Goal: Task Accomplishment & Management: Complete application form

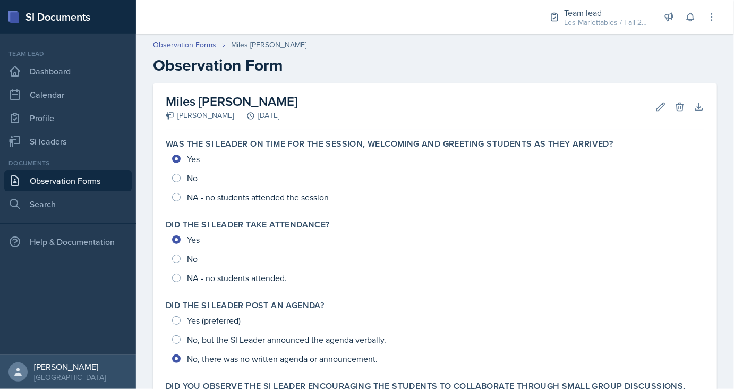
click at [79, 178] on link "Observation Forms" at bounding box center [67, 180] width 127 height 21
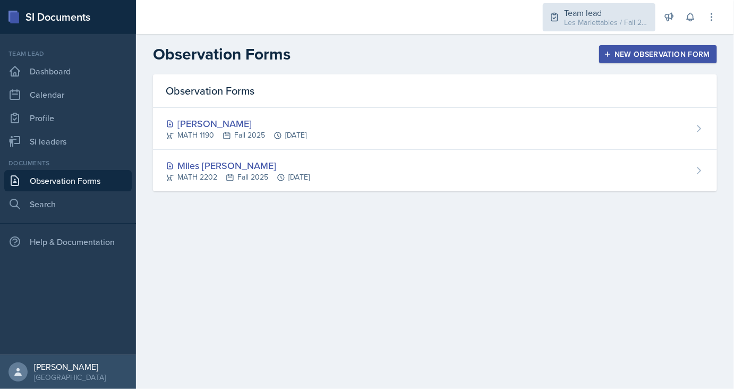
click at [593, 21] on div "Les Mariettables / Fall 2025" at bounding box center [606, 22] width 85 height 11
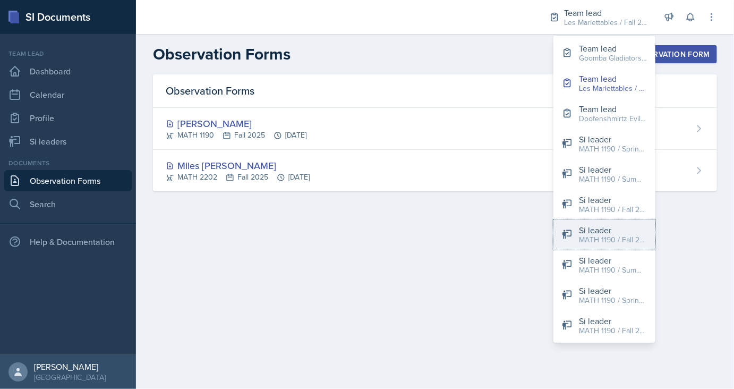
click at [595, 244] on div "MATH 1190 / Fall 2025" at bounding box center [613, 239] width 68 height 11
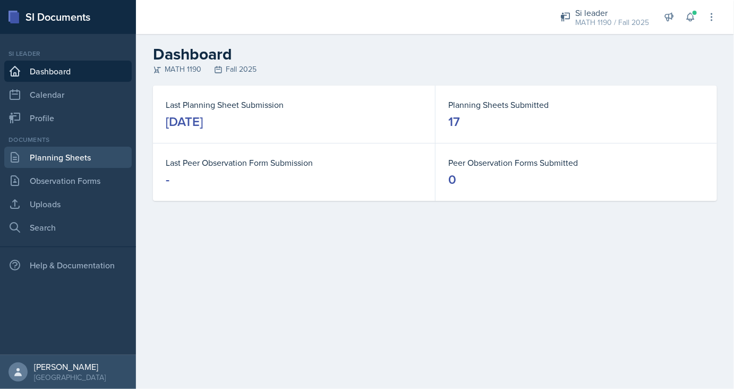
click at [43, 158] on link "Planning Sheets" at bounding box center [67, 157] width 127 height 21
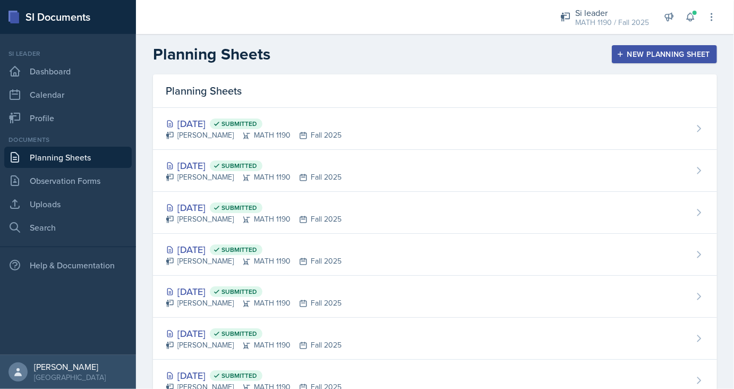
click at [665, 58] on div "New Planning Sheet" at bounding box center [664, 54] width 91 height 8
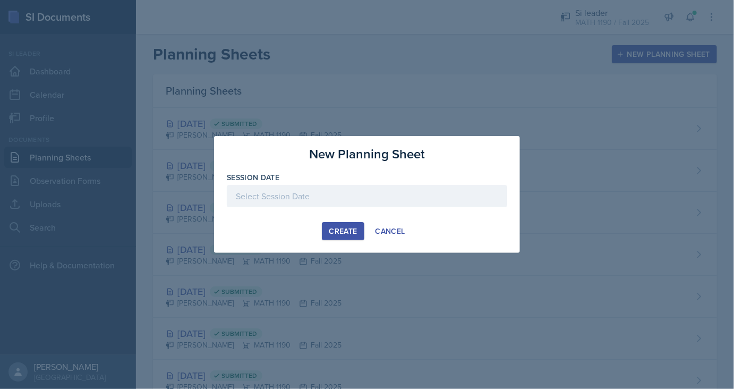
click at [283, 189] on div at bounding box center [367, 196] width 280 height 22
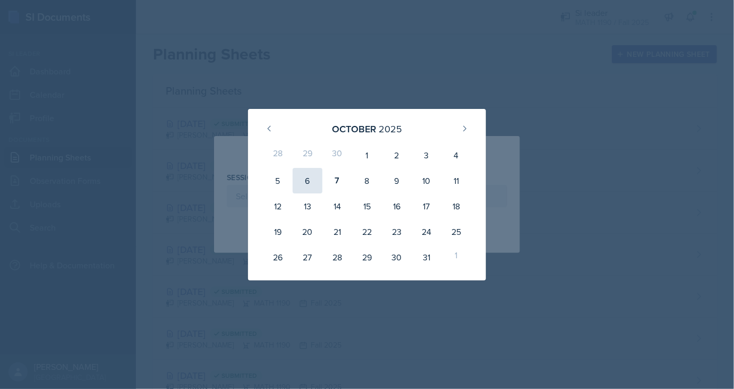
click at [307, 178] on div "6" at bounding box center [308, 180] width 30 height 25
type input "[DATE]"
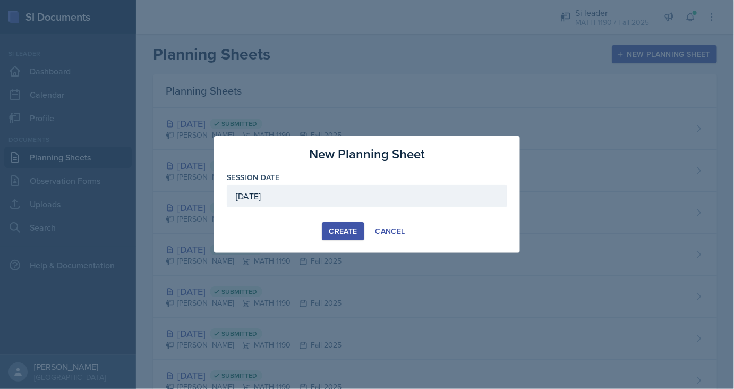
click at [340, 227] on div "Create" at bounding box center [343, 231] width 28 height 8
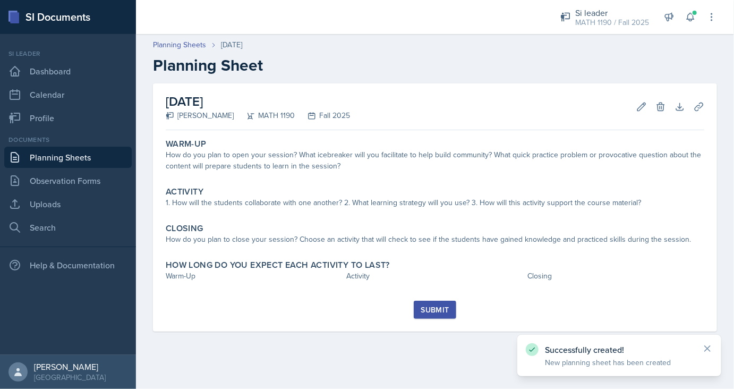
click at [273, 156] on div "How do you plan to open your session? What icebreaker will you facilitate to he…" at bounding box center [435, 160] width 538 height 22
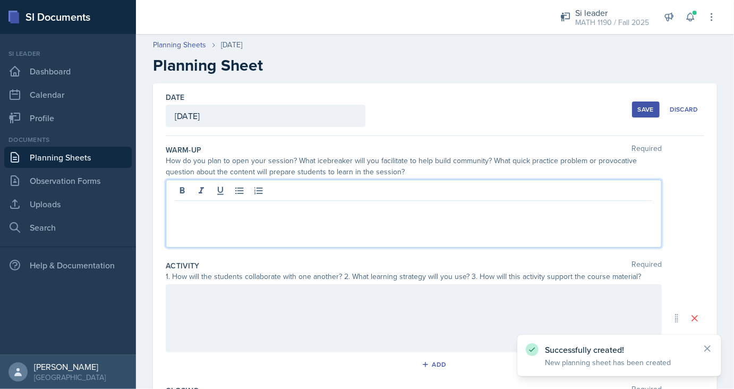
click at [308, 193] on div at bounding box center [414, 213] width 496 height 68
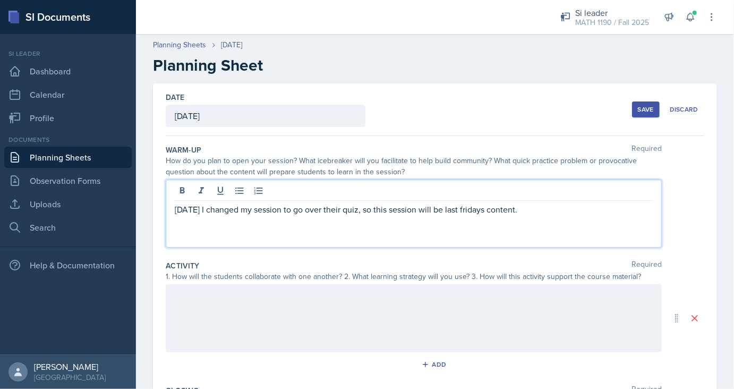
click at [363, 301] on div at bounding box center [414, 318] width 496 height 68
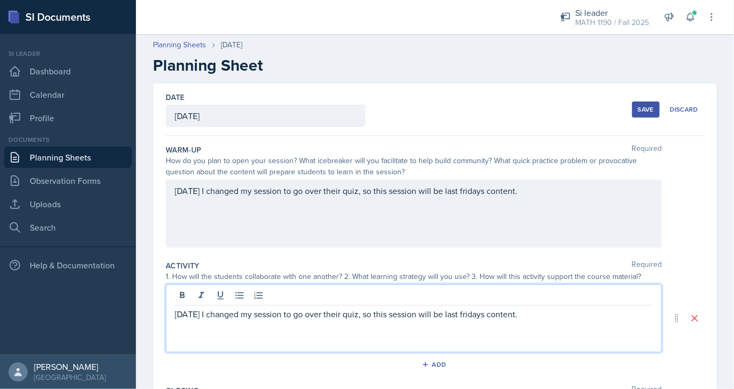
scroll to position [200, 0]
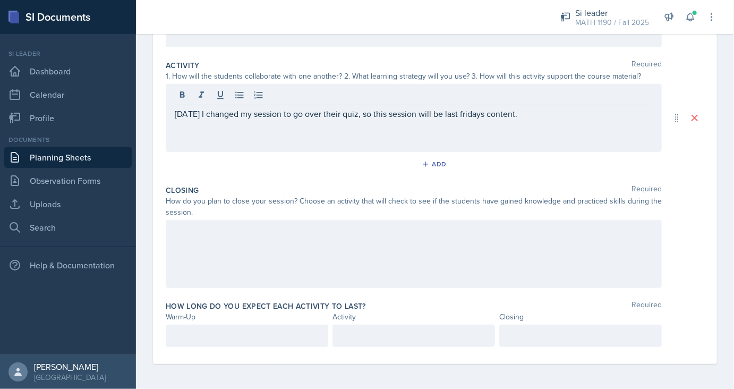
click at [288, 244] on div at bounding box center [414, 254] width 496 height 68
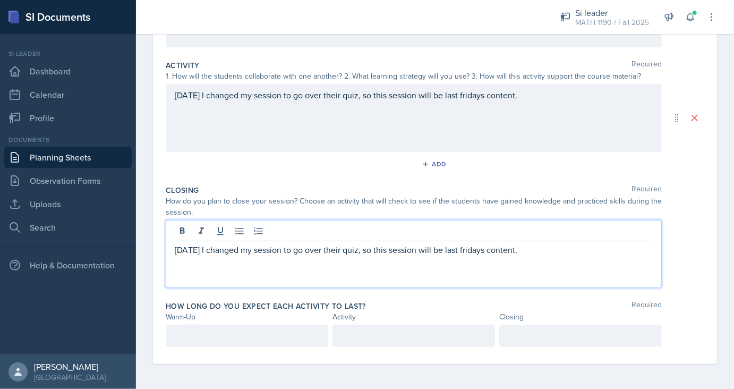
click at [228, 338] on div at bounding box center [247, 335] width 162 height 22
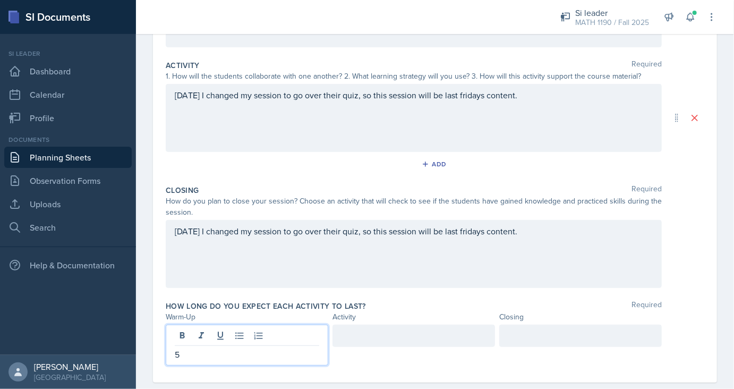
click at [383, 332] on div at bounding box center [413, 335] width 162 height 22
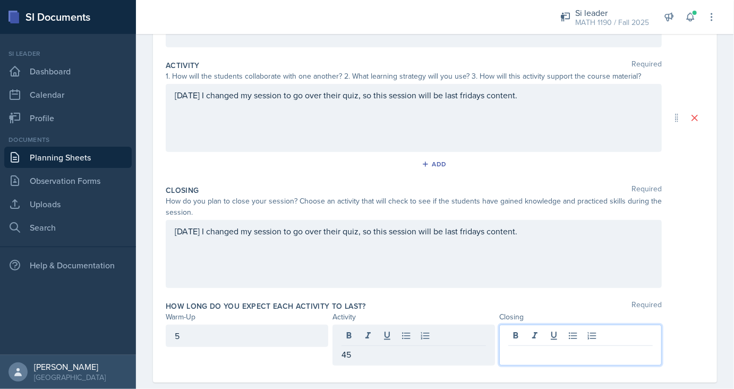
click at [559, 333] on div at bounding box center [580, 344] width 162 height 41
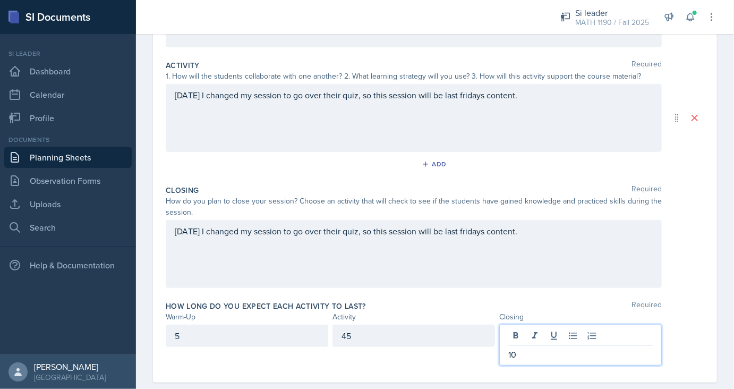
scroll to position [0, 0]
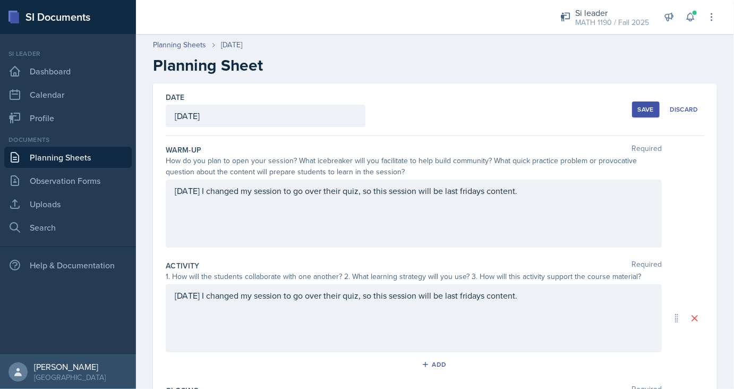
click at [651, 109] on div "Save" at bounding box center [646, 109] width 16 height 8
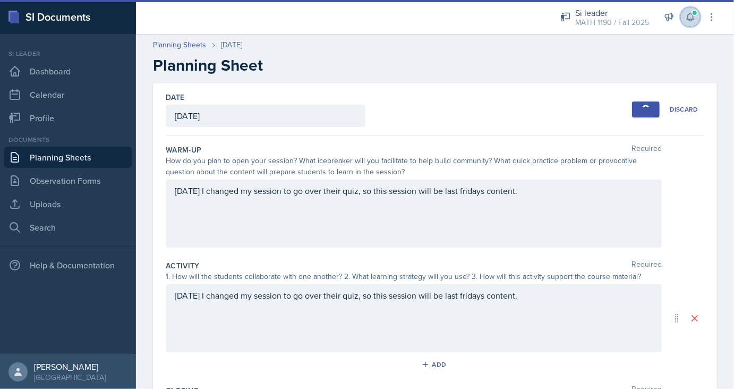
click at [690, 15] on icon at bounding box center [690, 17] width 11 height 11
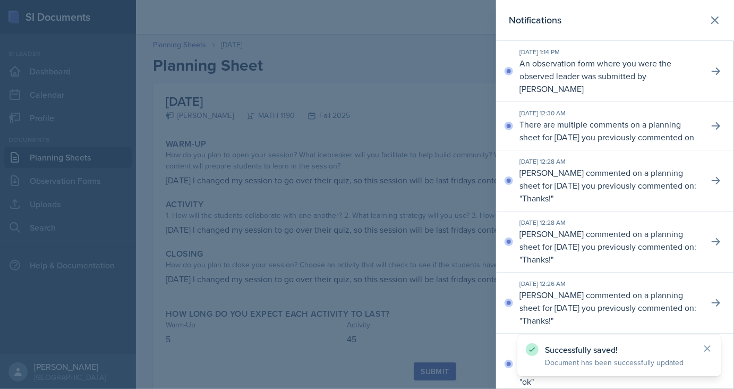
click at [717, 54] on div "[DATE] 1:14 PM An observation form where you were the observed leader was submi…" at bounding box center [615, 71] width 238 height 61
click at [717, 62] on button at bounding box center [715, 71] width 19 height 19
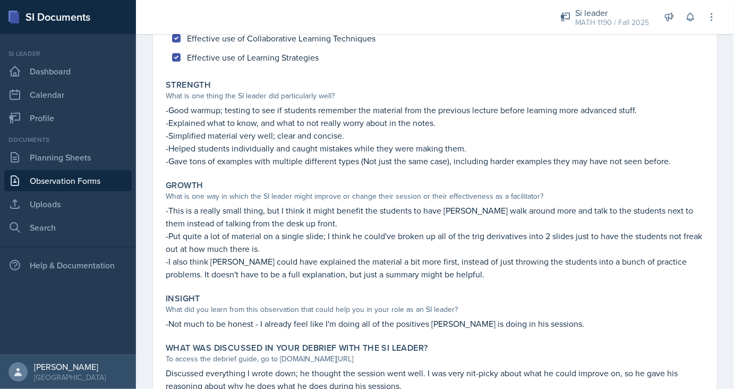
scroll to position [122, 0]
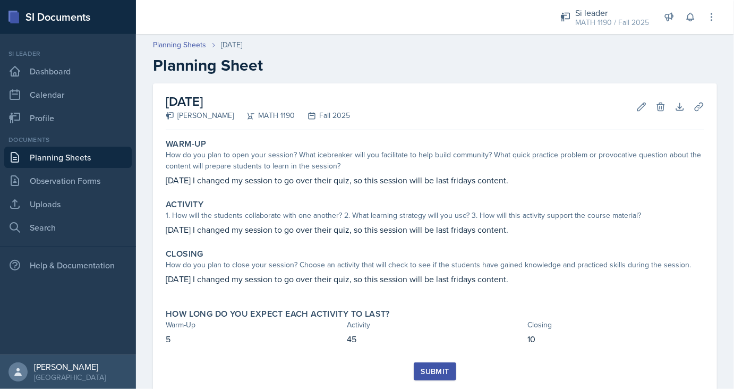
click at [438, 362] on button "Submit" at bounding box center [435, 371] width 42 height 18
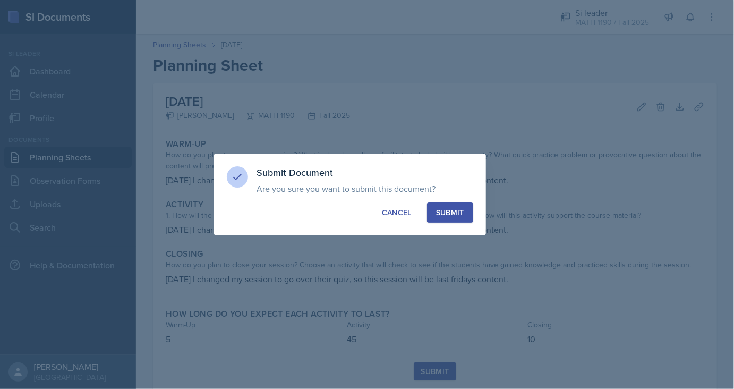
click at [456, 204] on button "Submit" at bounding box center [450, 212] width 46 height 20
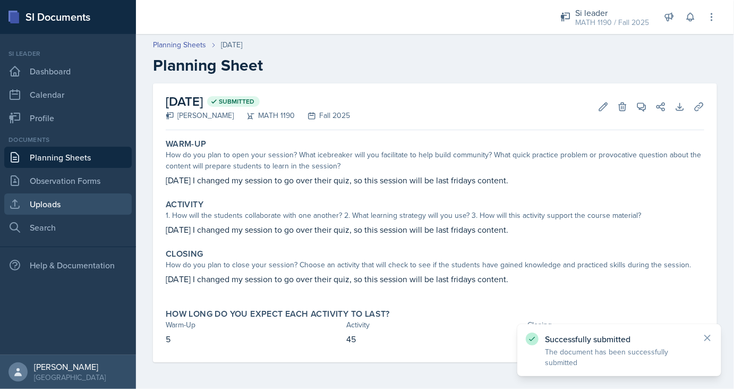
click at [62, 204] on link "Uploads" at bounding box center [67, 203] width 127 height 21
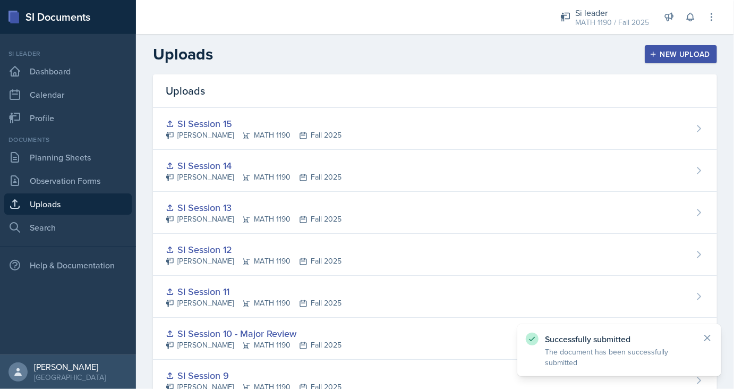
click at [685, 45] on div "Uploads New Upload" at bounding box center [435, 54] width 598 height 19
click at [684, 49] on button "New Upload" at bounding box center [681, 54] width 73 height 18
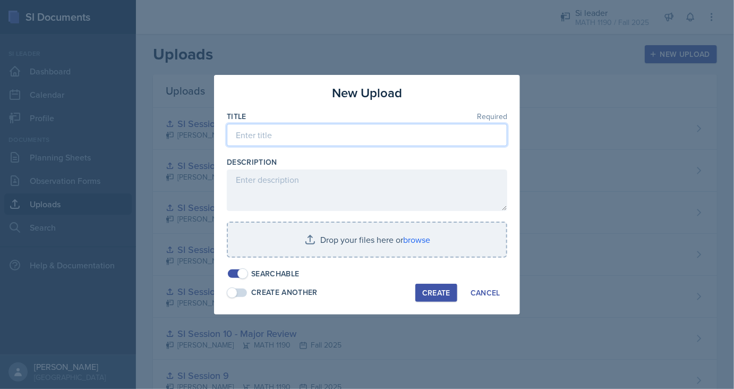
click at [316, 133] on input at bounding box center [367, 135] width 280 height 22
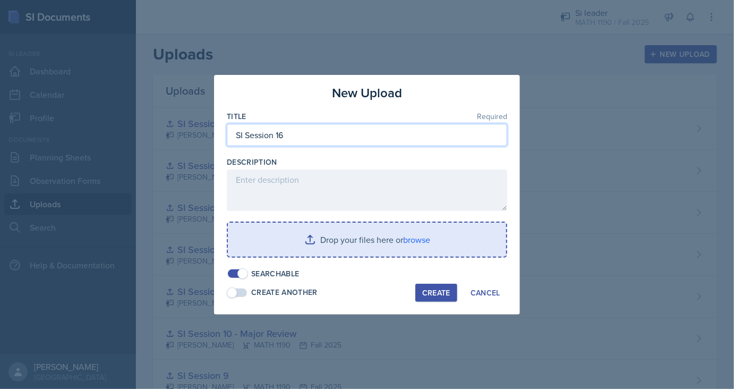
type input "SI Session 16"
click at [279, 253] on input "file" at bounding box center [367, 240] width 278 height 34
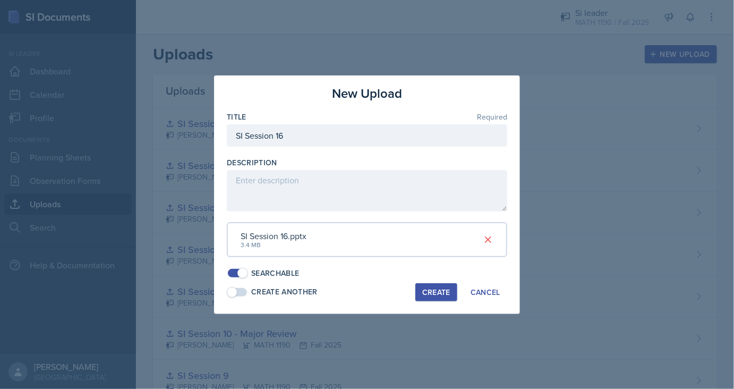
click at [441, 291] on div "Create" at bounding box center [436, 292] width 28 height 8
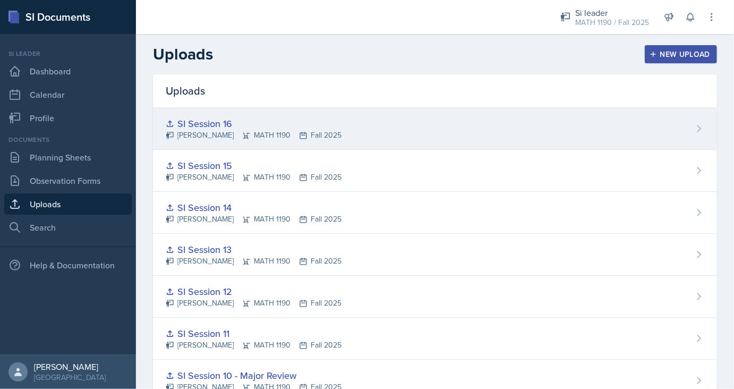
click at [230, 122] on div "SI Session 16" at bounding box center [254, 123] width 176 height 14
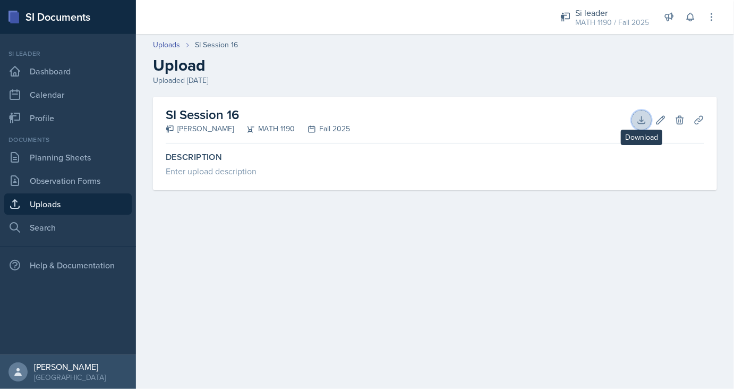
click at [639, 121] on icon at bounding box center [641, 120] width 11 height 11
click at [674, 121] on icon at bounding box center [679, 120] width 11 height 11
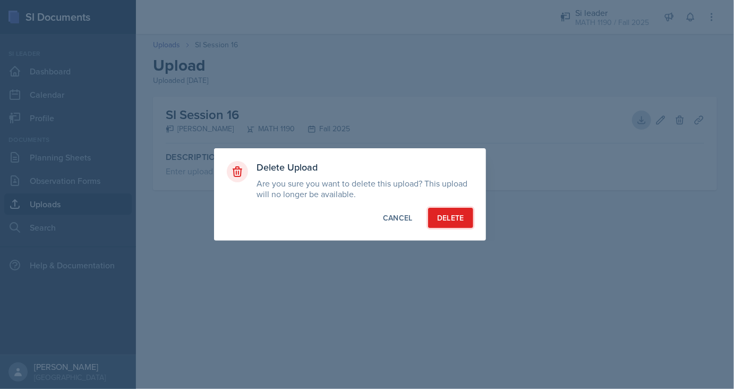
click at [459, 219] on div "Delete" at bounding box center [450, 217] width 27 height 11
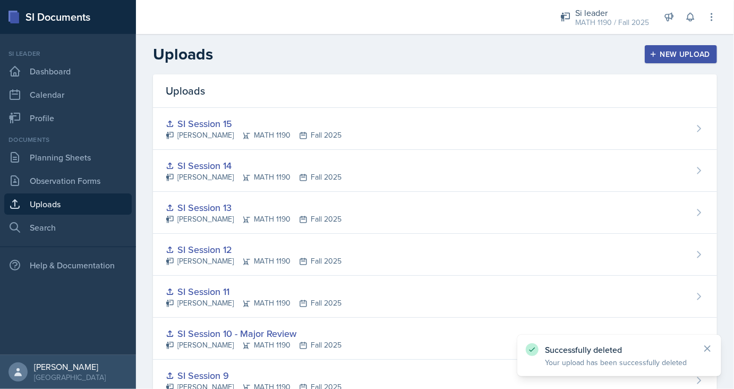
click at [681, 51] on div "New Upload" at bounding box center [681, 54] width 59 height 8
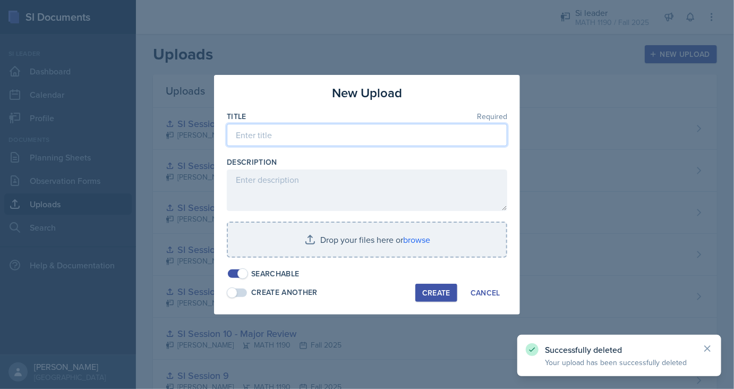
click at [335, 132] on input at bounding box center [367, 135] width 280 height 22
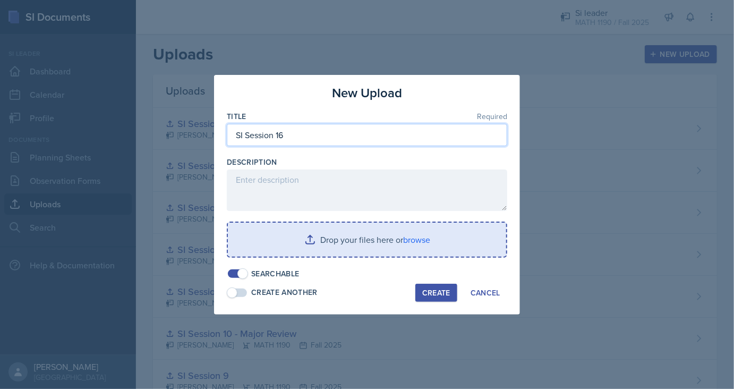
type input "SI Session 16"
click at [339, 232] on input "file" at bounding box center [367, 240] width 278 height 34
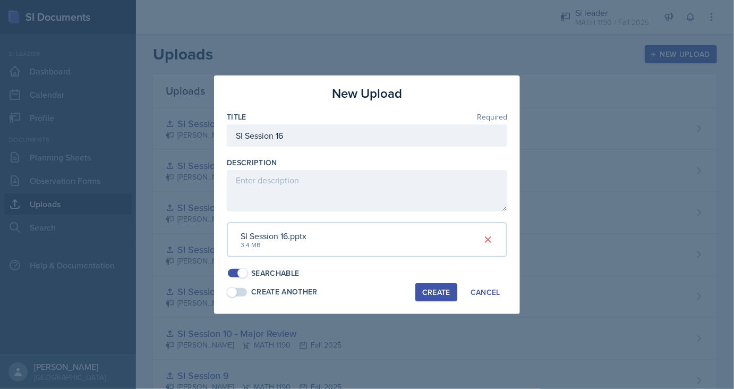
click at [447, 296] on div "Create" at bounding box center [436, 292] width 28 height 8
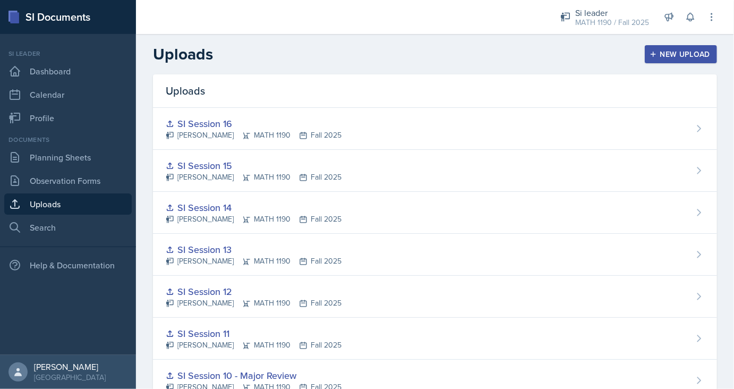
click at [656, 51] on icon "button" at bounding box center [652, 53] width 7 height 7
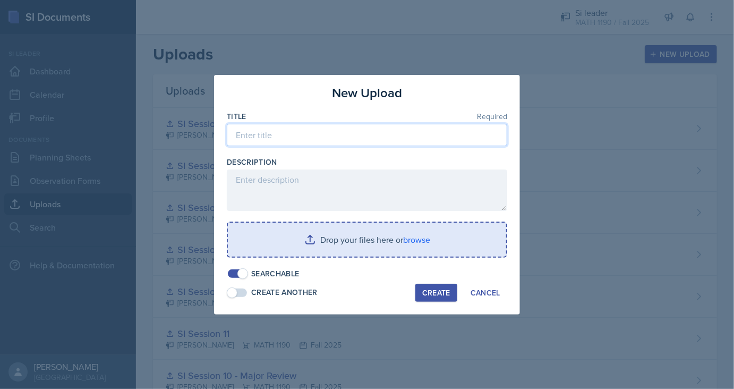
click at [302, 126] on input at bounding box center [367, 135] width 280 height 22
type input "SI Session 17"
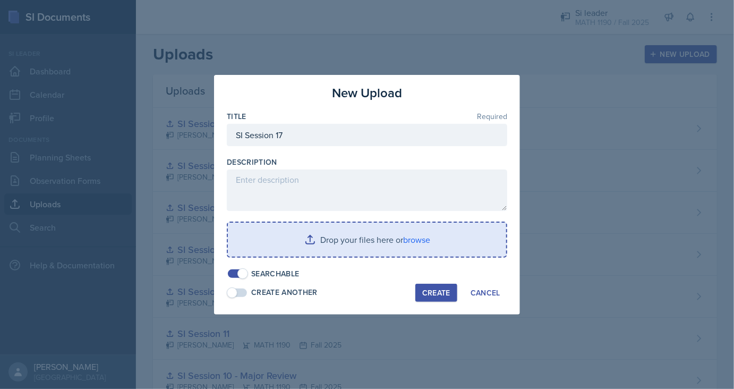
click at [326, 249] on input "file" at bounding box center [367, 240] width 278 height 34
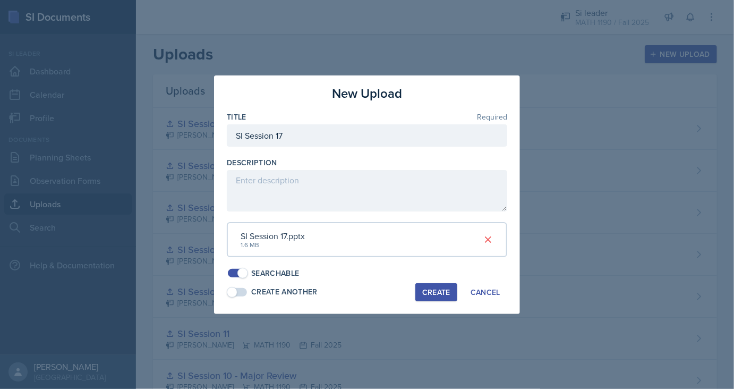
click at [438, 288] on div "Create" at bounding box center [436, 292] width 28 height 8
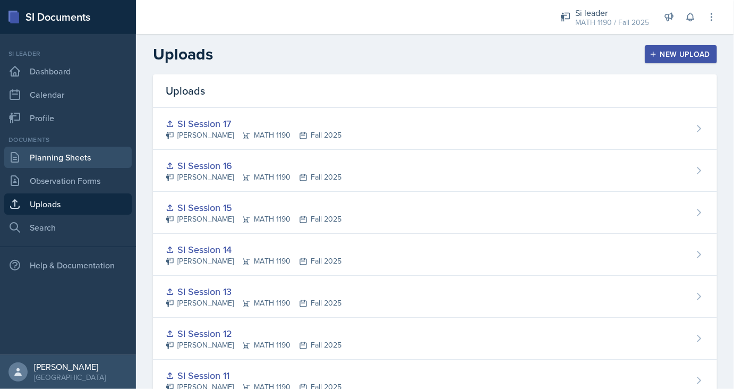
click at [79, 160] on link "Planning Sheets" at bounding box center [67, 157] width 127 height 21
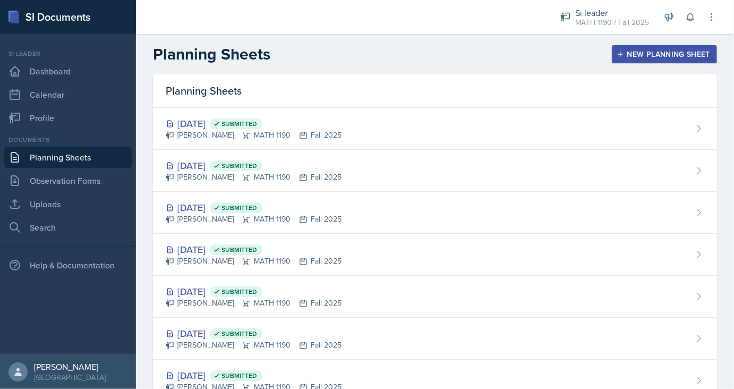
click at [680, 54] on div "New Planning Sheet" at bounding box center [664, 54] width 91 height 8
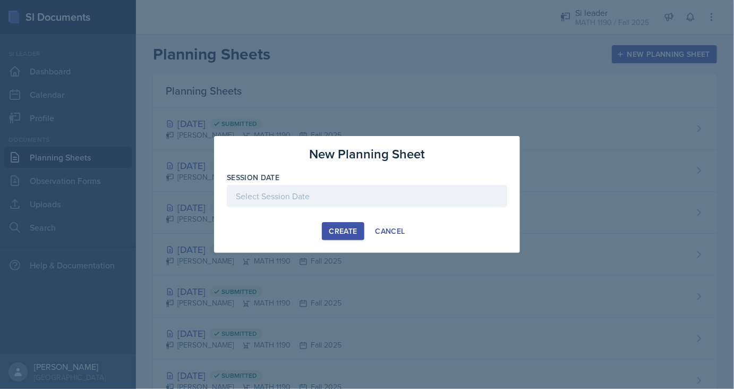
click at [361, 182] on div "Session Date" at bounding box center [367, 177] width 280 height 11
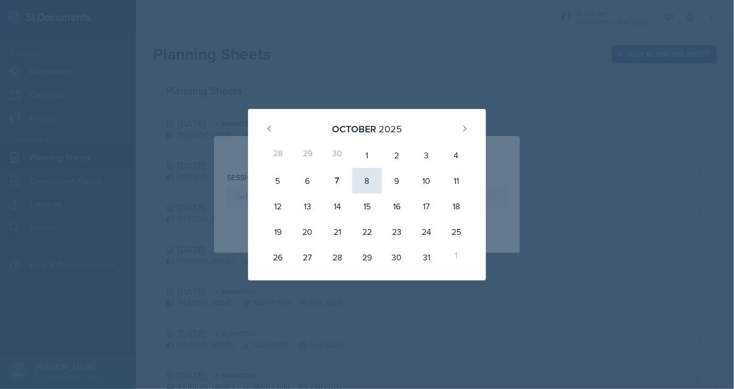
click at [369, 173] on div "8" at bounding box center [367, 180] width 30 height 25
type input "[DATE]"
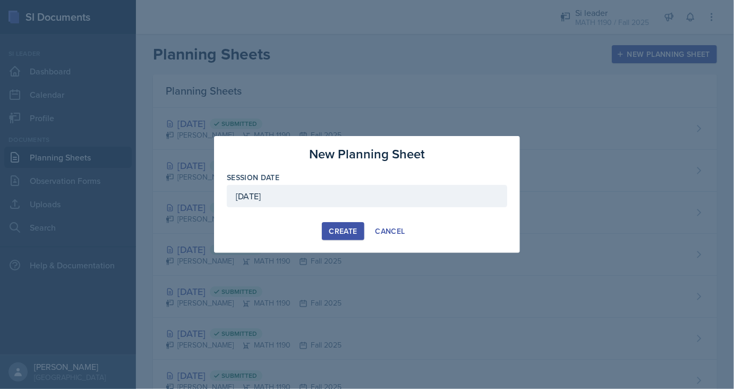
click at [329, 232] on div "Create" at bounding box center [343, 231] width 28 height 8
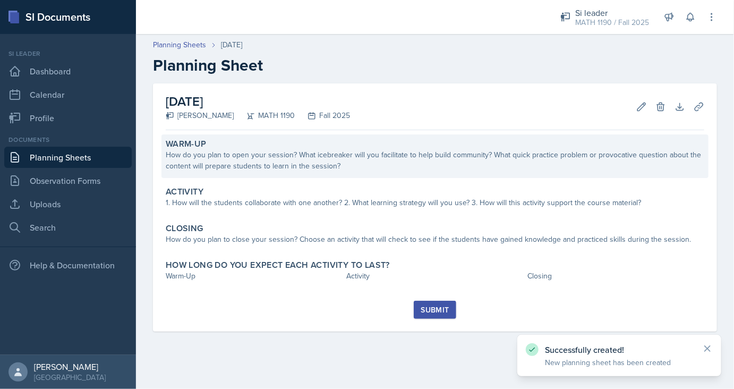
click at [319, 163] on div "How do you plan to open your session? What icebreaker will you facilitate to he…" at bounding box center [435, 160] width 538 height 22
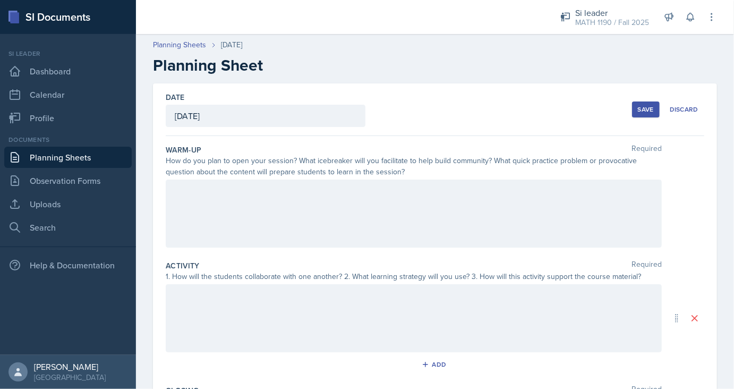
click at [217, 234] on div at bounding box center [414, 213] width 496 height 68
click at [258, 322] on div at bounding box center [414, 318] width 496 height 68
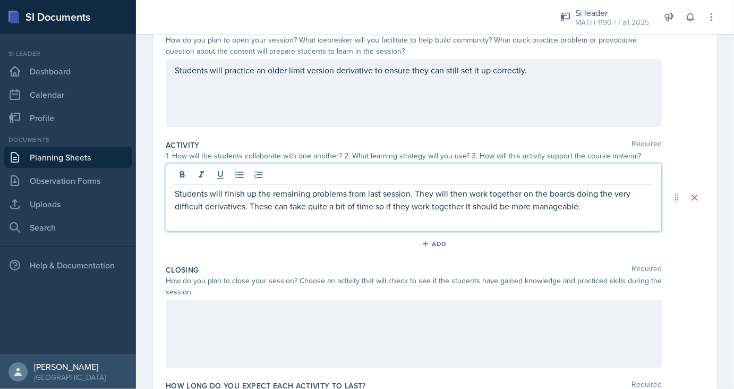
scroll to position [154, 0]
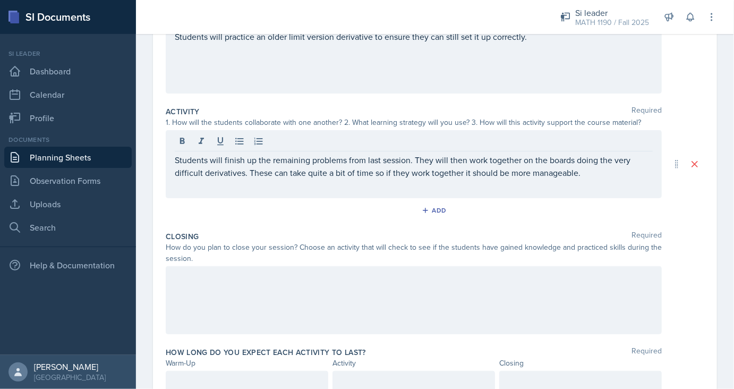
click at [266, 298] on div at bounding box center [414, 300] width 496 height 68
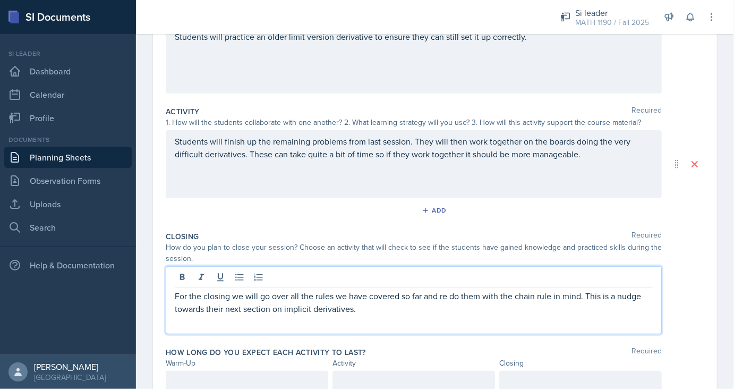
scroll to position [181, 0]
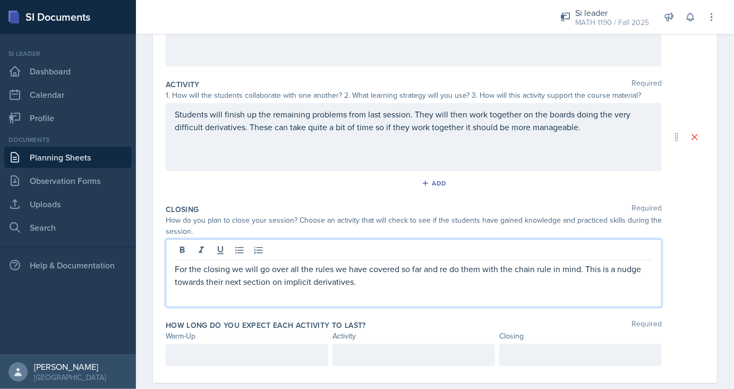
click at [226, 358] on div at bounding box center [247, 355] width 162 height 22
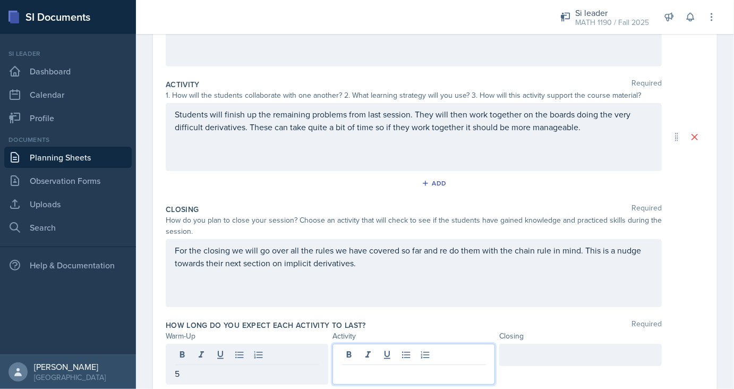
click at [365, 355] on div at bounding box center [413, 364] width 162 height 41
click at [543, 357] on div at bounding box center [580, 355] width 162 height 22
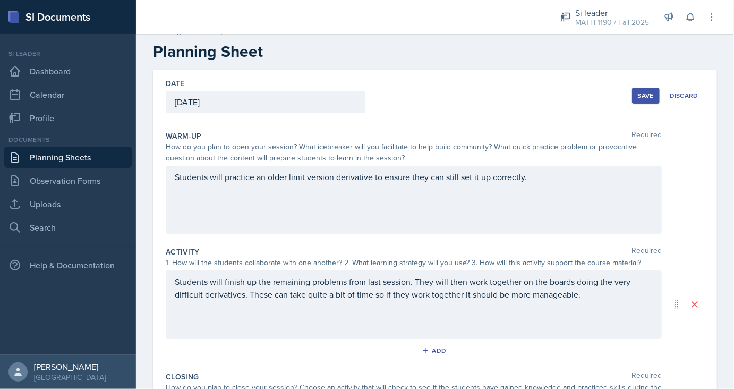
scroll to position [0, 0]
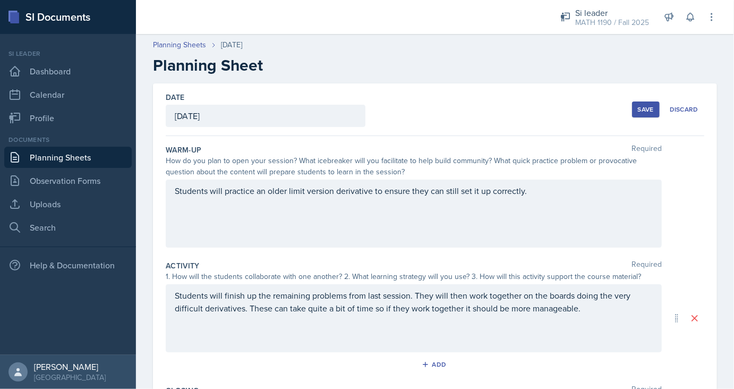
click at [644, 117] on button "Save" at bounding box center [646, 109] width 28 height 16
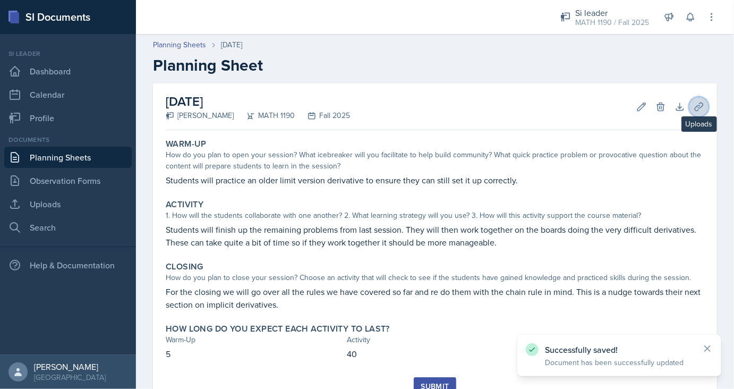
click at [708, 107] on button "Uploads" at bounding box center [698, 106] width 19 height 19
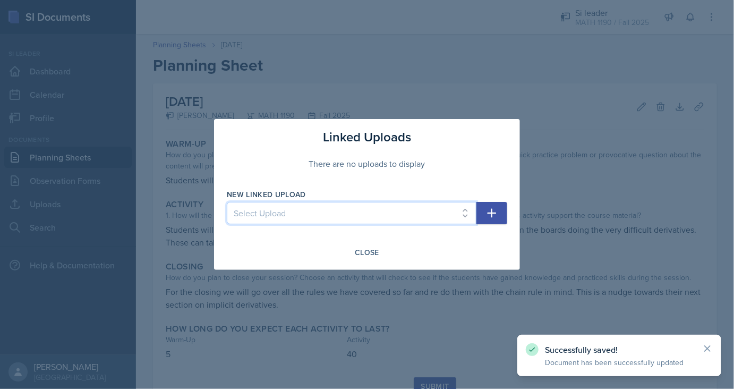
click at [227, 202] on select "Select Upload SI Session 1 SI Session 2 SI Session 3 SI Session 4 SI Session 5 …" at bounding box center [352, 213] width 250 height 22
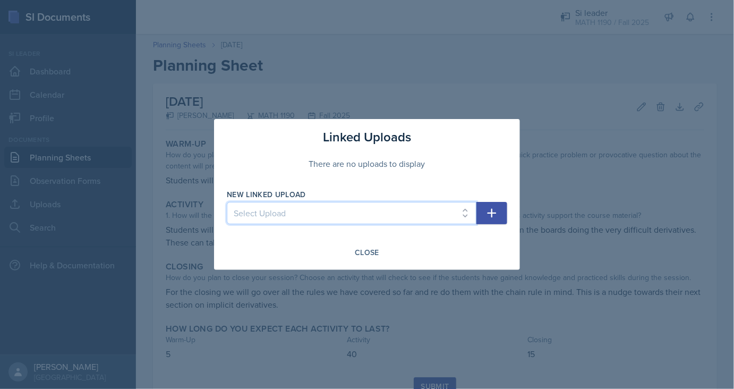
select select "c9306ed1-5e28-4106-a3f9-ccfb6153febc"
click option "SI Session 16" at bounding box center [0, 0] width 0 height 0
click at [498, 219] on icon "button" at bounding box center [491, 213] width 13 height 13
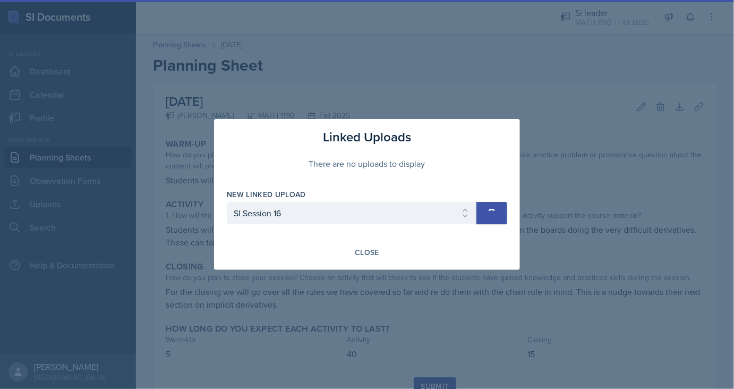
select select
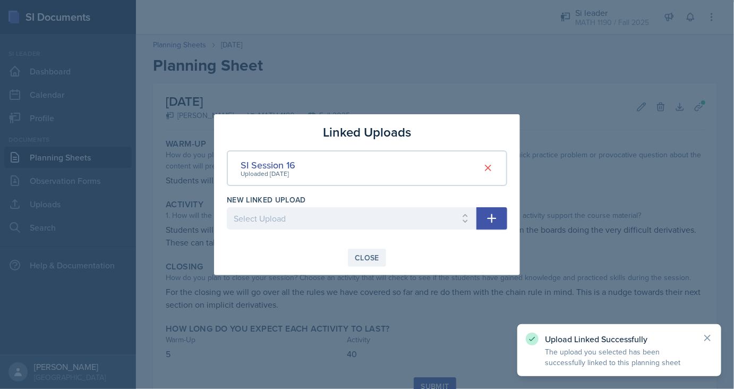
click at [369, 256] on div "Close" at bounding box center [367, 257] width 24 height 8
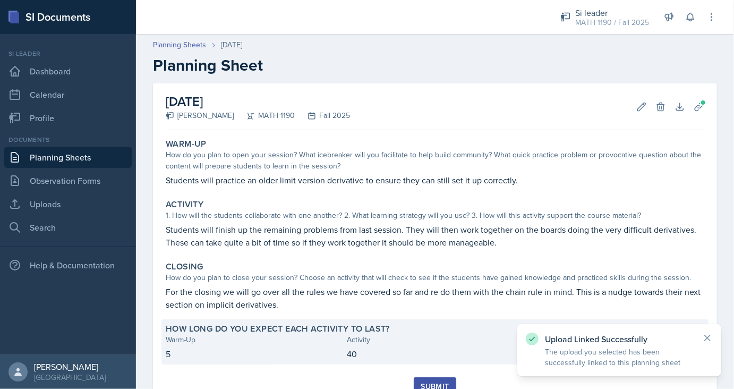
scroll to position [45, 0]
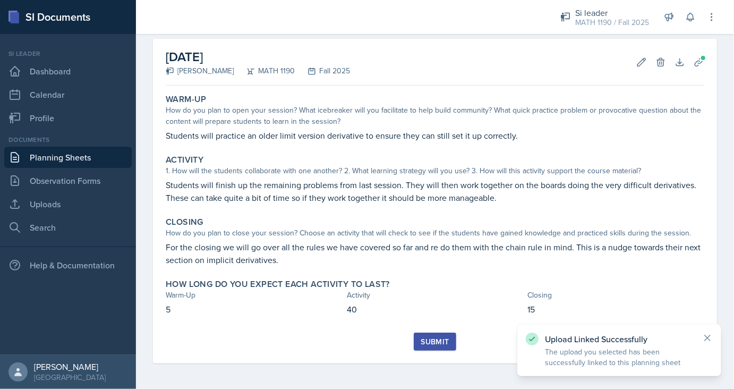
click at [432, 340] on div "Submit" at bounding box center [435, 341] width 28 height 8
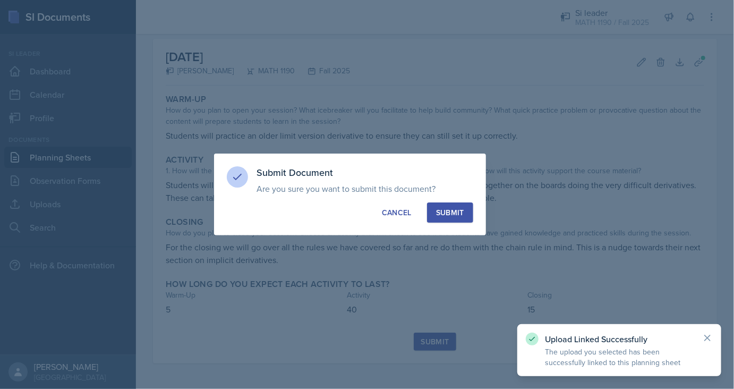
click at [455, 214] on div "Submit" at bounding box center [450, 212] width 28 height 11
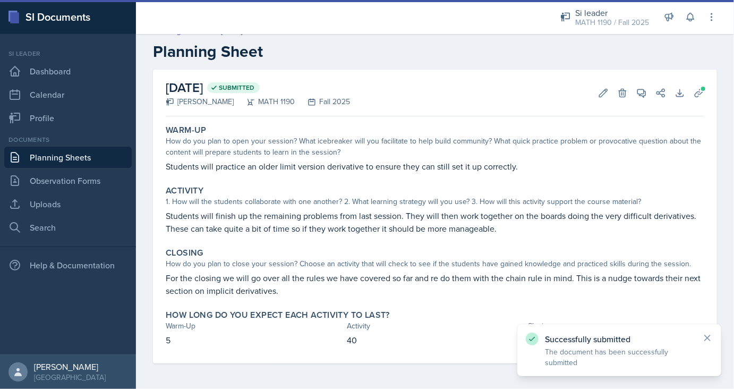
scroll to position [14, 0]
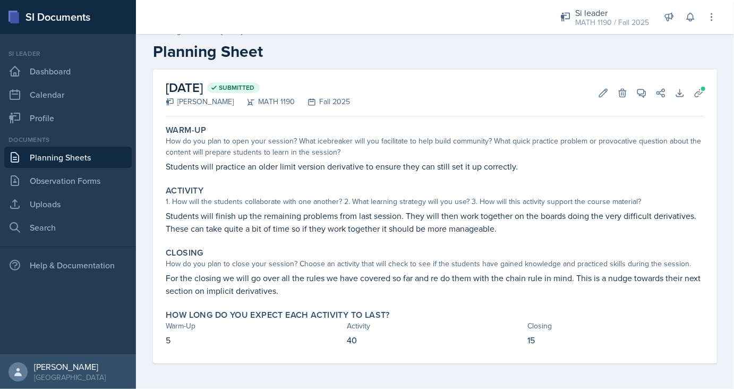
click at [90, 146] on div "Documents Planning Sheets Observation Forms Uploads Search" at bounding box center [67, 186] width 127 height 103
click at [66, 158] on link "Planning Sheets" at bounding box center [67, 157] width 127 height 21
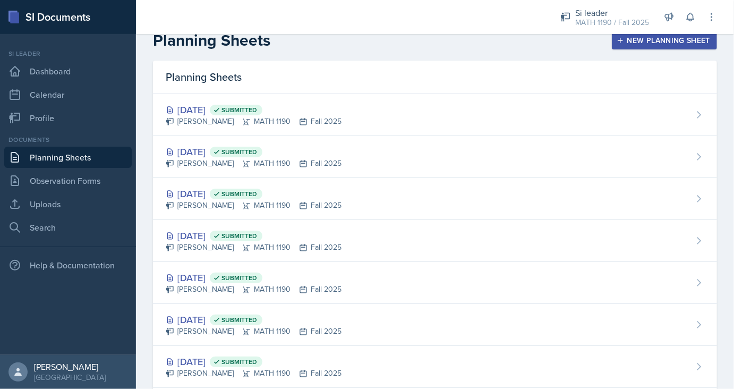
click at [632, 42] on div "New Planning Sheet" at bounding box center [664, 40] width 91 height 8
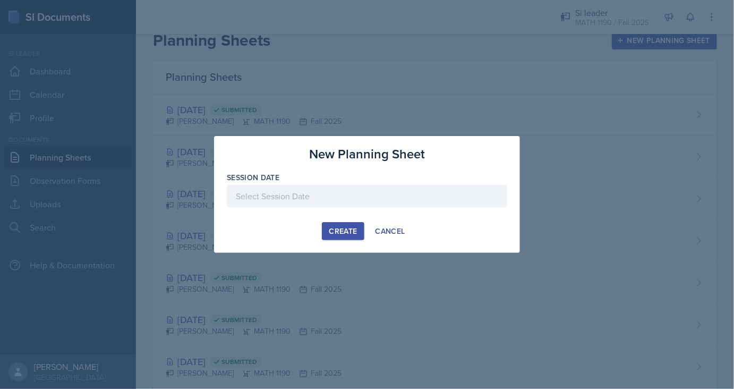
click at [322, 202] on div at bounding box center [367, 196] width 280 height 22
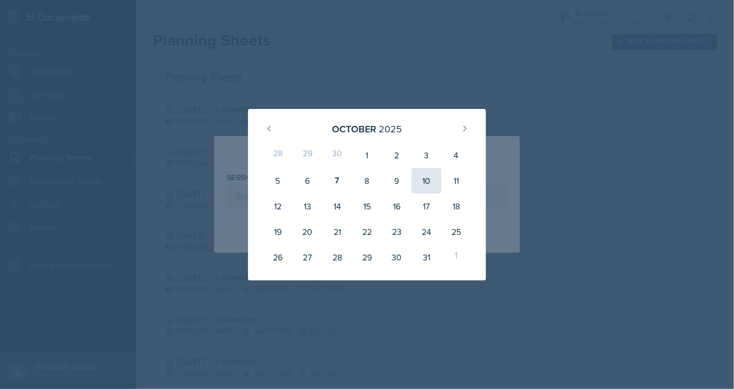
click at [426, 175] on div "10" at bounding box center [427, 180] width 30 height 25
type input "[DATE]"
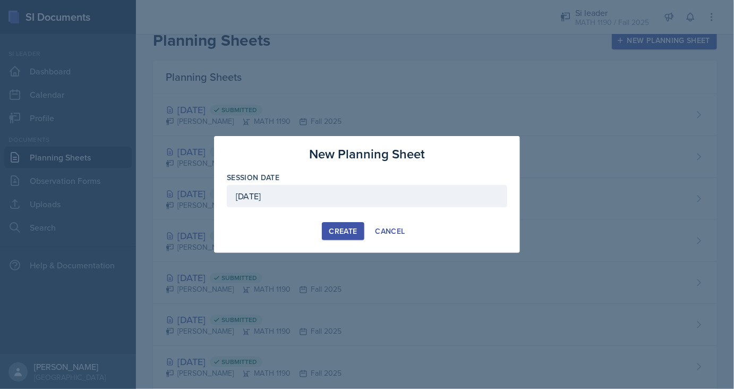
click at [350, 228] on div "Create" at bounding box center [343, 231] width 28 height 8
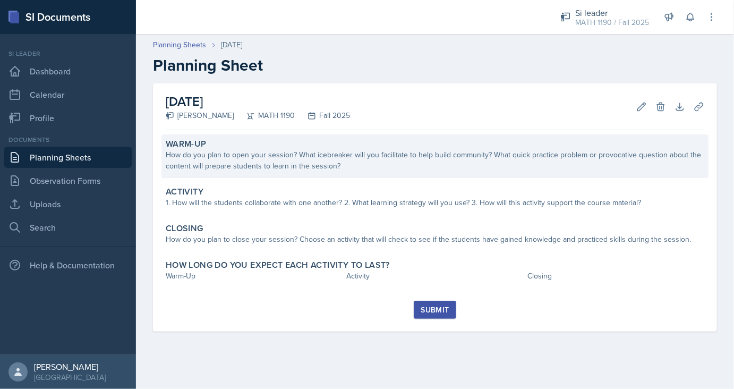
click at [240, 162] on div "How do you plan to open your session? What icebreaker will you facilitate to he…" at bounding box center [435, 160] width 538 height 22
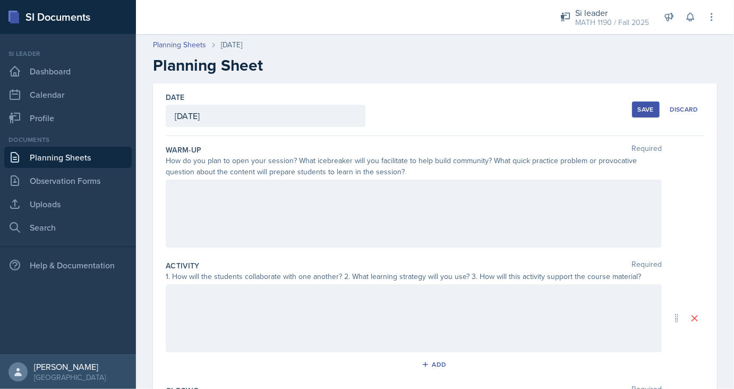
click at [264, 207] on div at bounding box center [414, 213] width 496 height 68
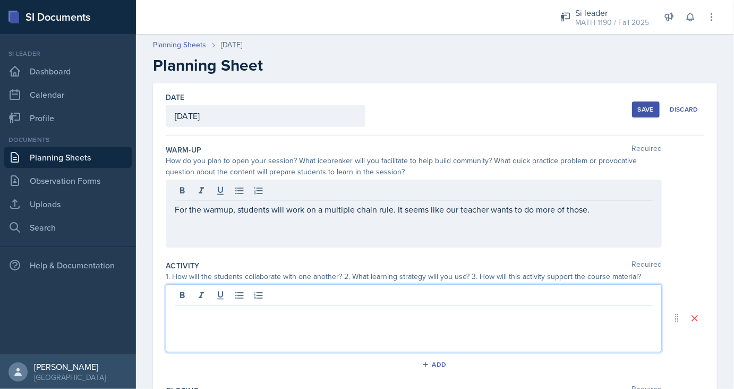
click at [212, 300] on div at bounding box center [414, 318] width 496 height 68
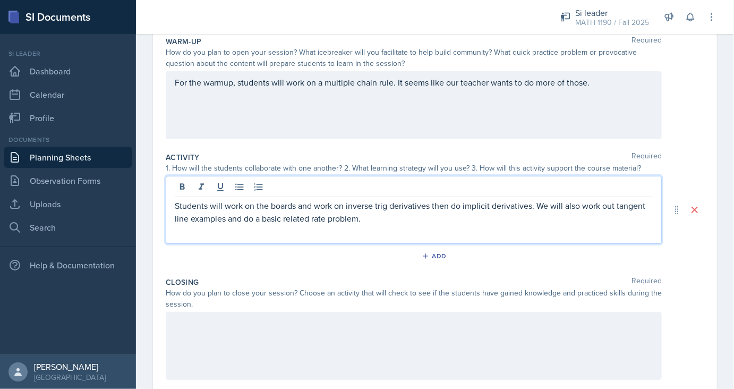
scroll to position [109, 0]
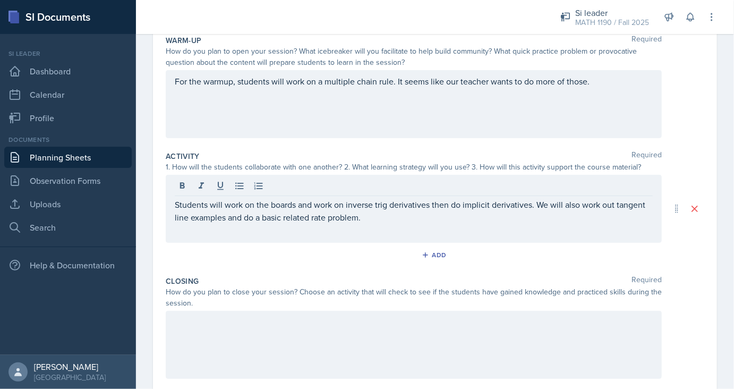
click at [255, 340] on div at bounding box center [414, 345] width 496 height 68
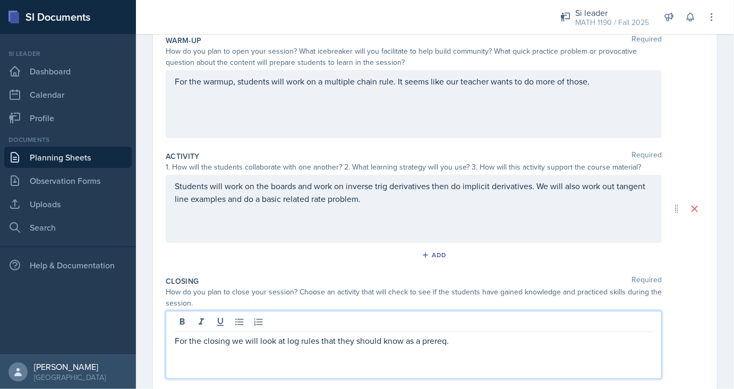
scroll to position [200, 0]
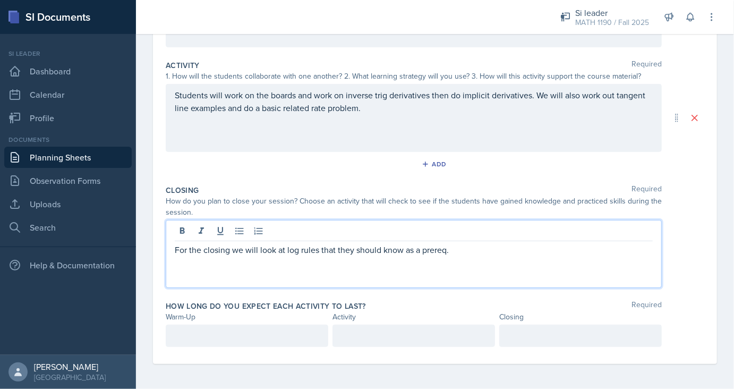
click at [193, 348] on div "How long do you expect each activity to last? Required Warm-Up Activity Closing" at bounding box center [435, 325] width 538 height 59
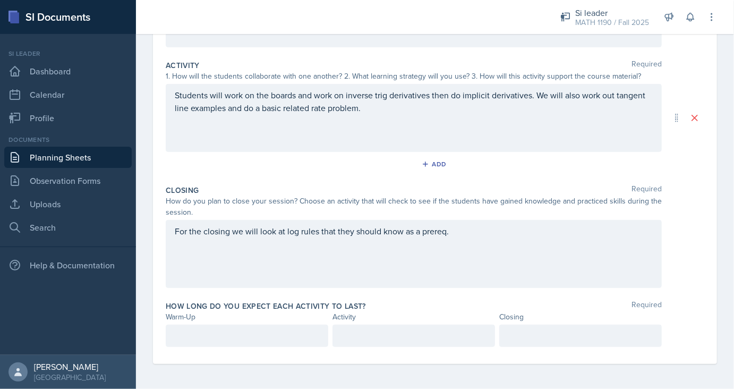
click at [192, 342] on div at bounding box center [247, 335] width 162 height 22
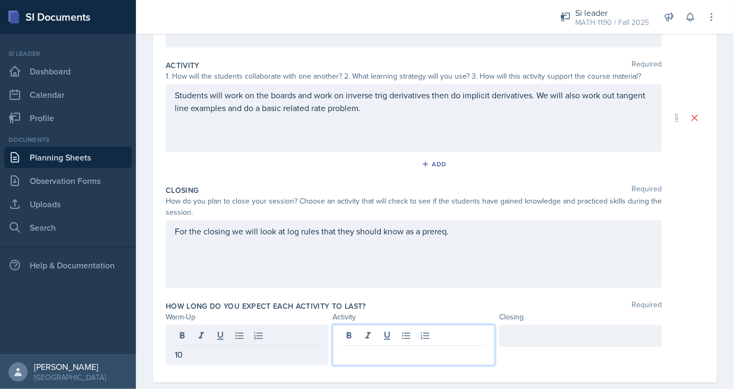
click at [394, 329] on div at bounding box center [413, 344] width 162 height 41
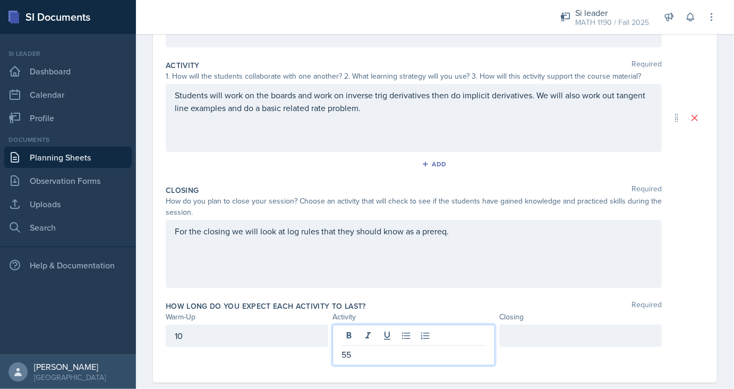
click at [520, 340] on div at bounding box center [580, 335] width 162 height 22
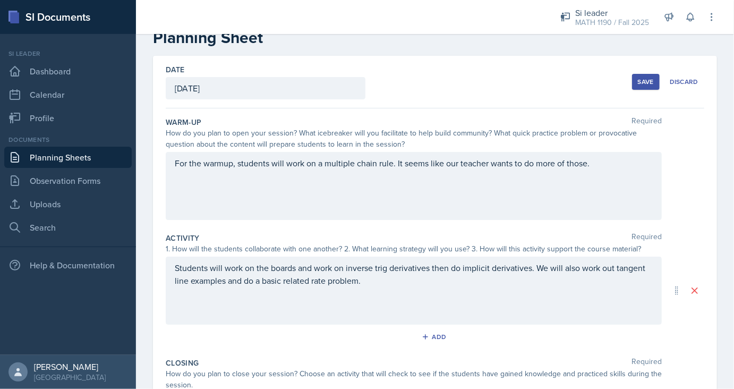
scroll to position [0, 0]
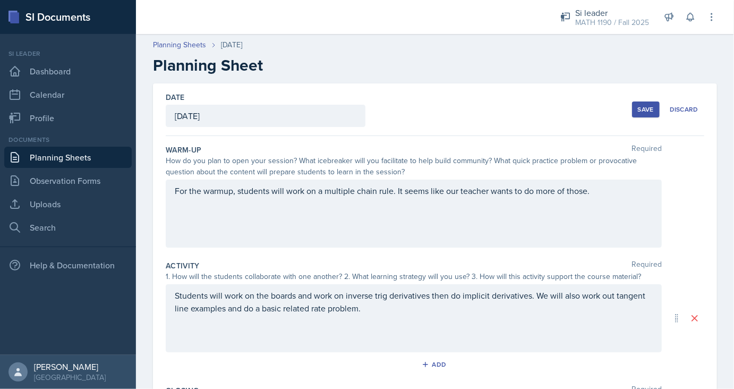
click at [645, 107] on div "Save" at bounding box center [646, 109] width 16 height 8
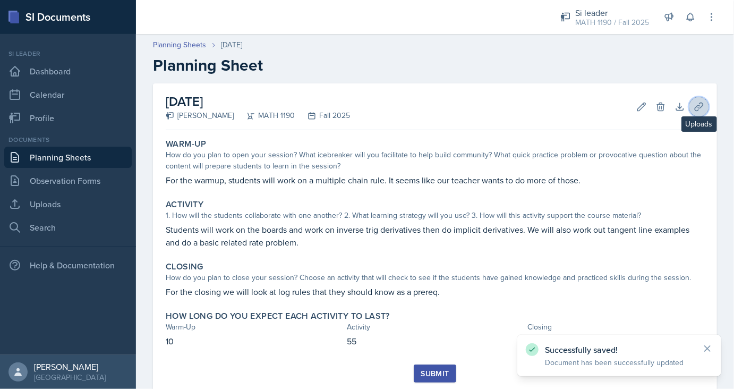
click at [702, 104] on icon at bounding box center [699, 106] width 11 height 11
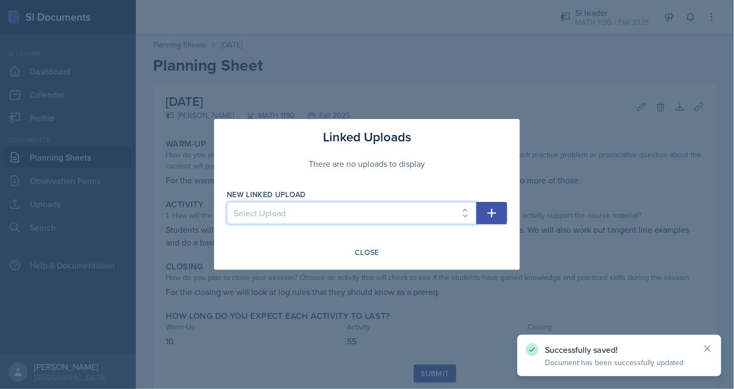
click at [227, 202] on select "Select Upload SI Session 1 SI Session 2 SI Session 3 SI Session 4 SI Session 5 …" at bounding box center [352, 213] width 250 height 22
select select "33abc5c4-8923-44cb-84e7-a302cb5dba61"
click option "SI Session 17" at bounding box center [0, 0] width 0 height 0
click at [487, 217] on icon "button" at bounding box center [491, 213] width 13 height 13
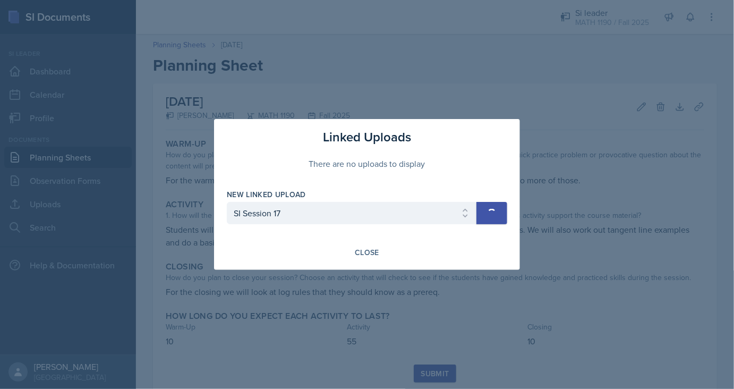
select select
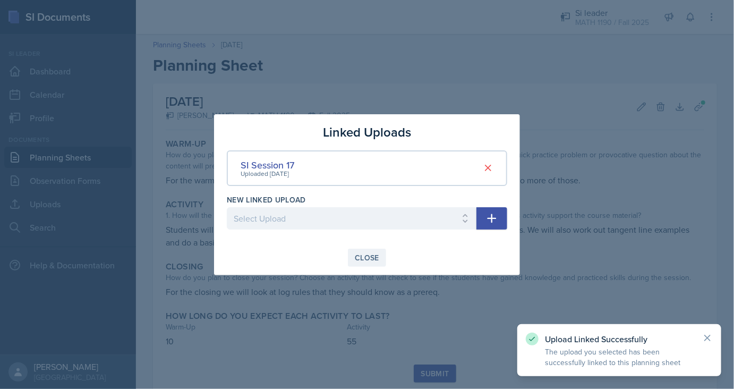
click at [377, 256] on div "Close" at bounding box center [367, 257] width 24 height 8
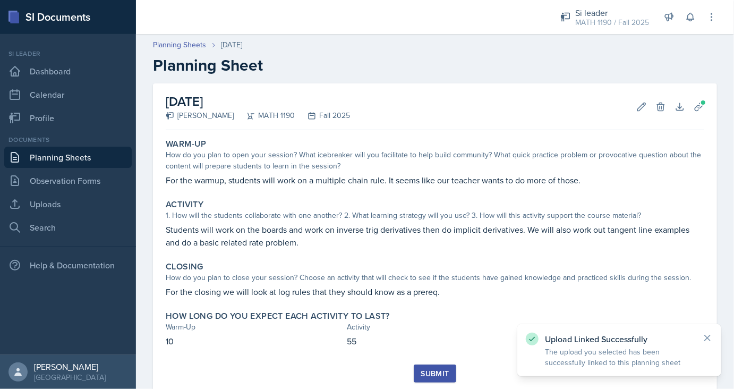
click at [437, 367] on button "Submit" at bounding box center [435, 373] width 42 height 18
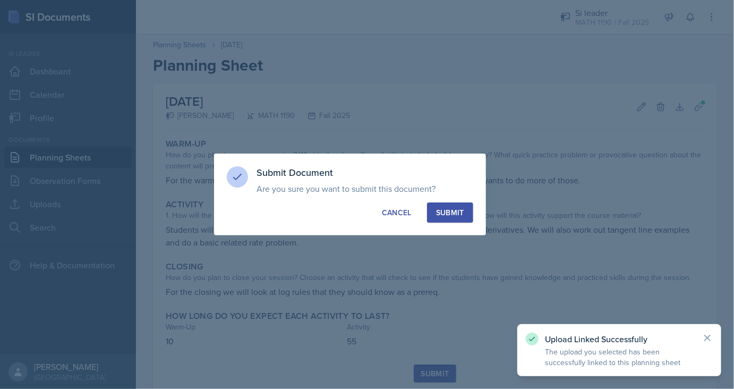
click at [446, 220] on button "Submit" at bounding box center [450, 212] width 46 height 20
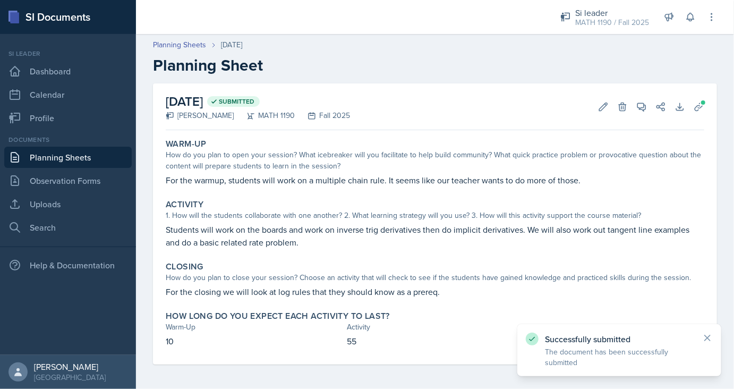
click at [46, 159] on link "Planning Sheets" at bounding box center [67, 157] width 127 height 21
